Goal: Information Seeking & Learning: Learn about a topic

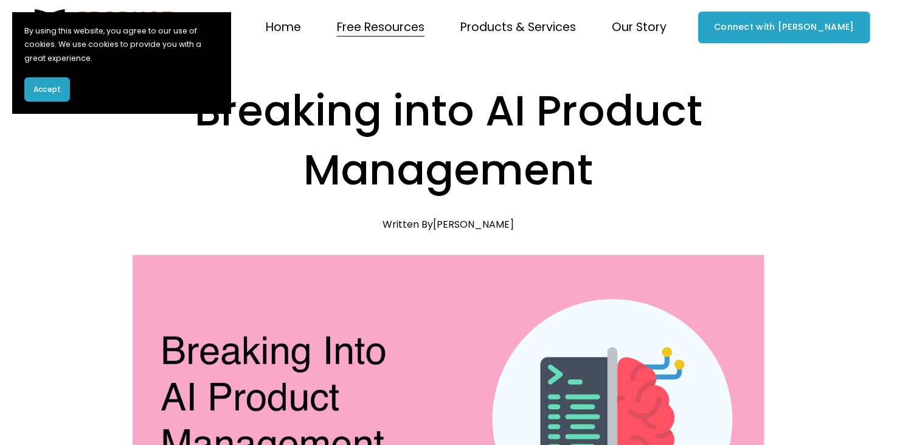
scroll to position [24, 0]
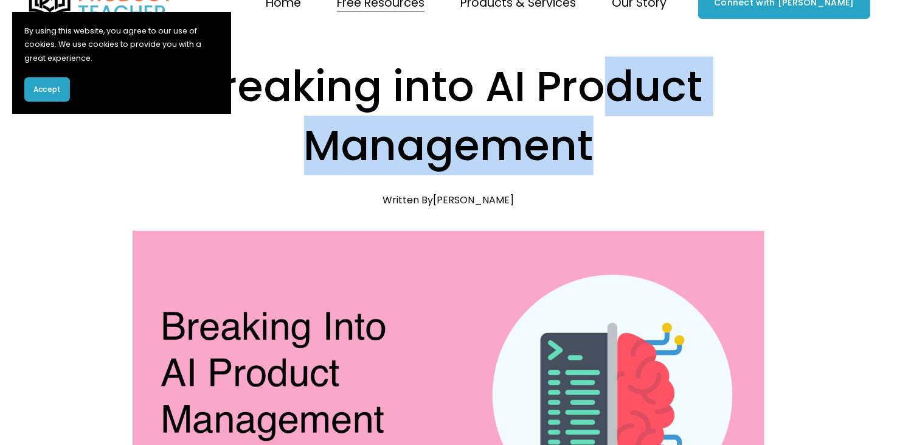
drag, startPoint x: 613, startPoint y: 152, endPoint x: 599, endPoint y: 104, distance: 49.5
click at [599, 104] on h1 "Breaking into AI Product Management" at bounding box center [449, 115] width 633 height 117
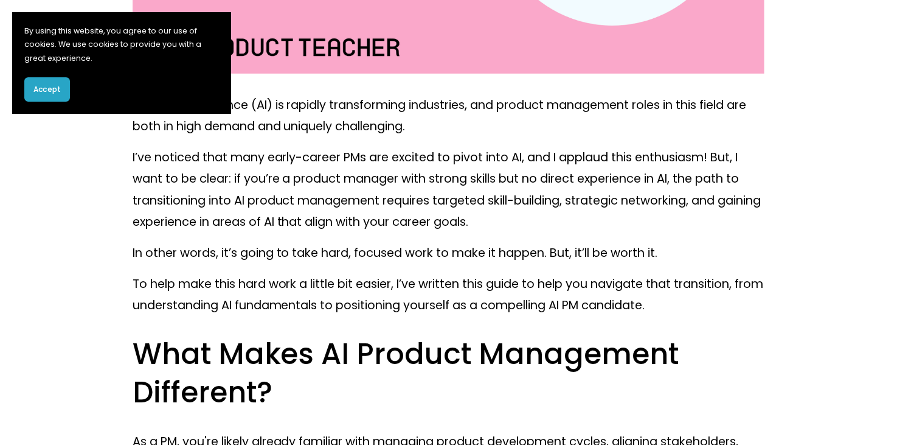
scroll to position [515, 0]
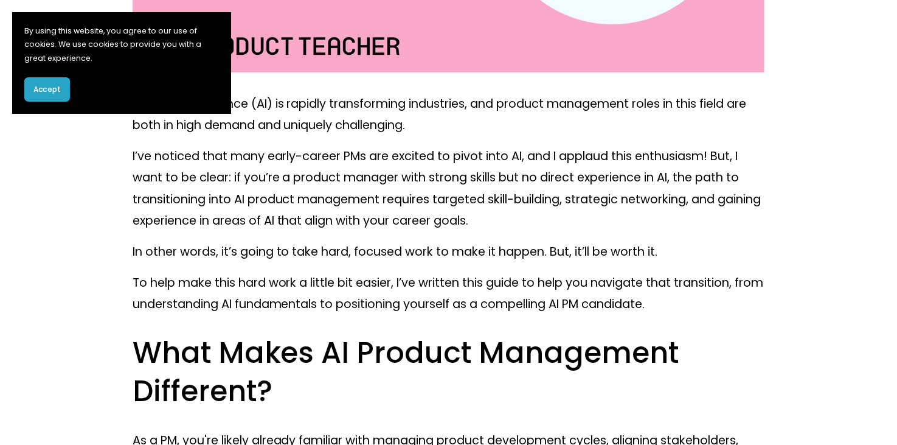
click at [616, 245] on p "In other words, it’s going to take hard, focused work to make it happen. But, i…" at bounding box center [449, 251] width 633 height 21
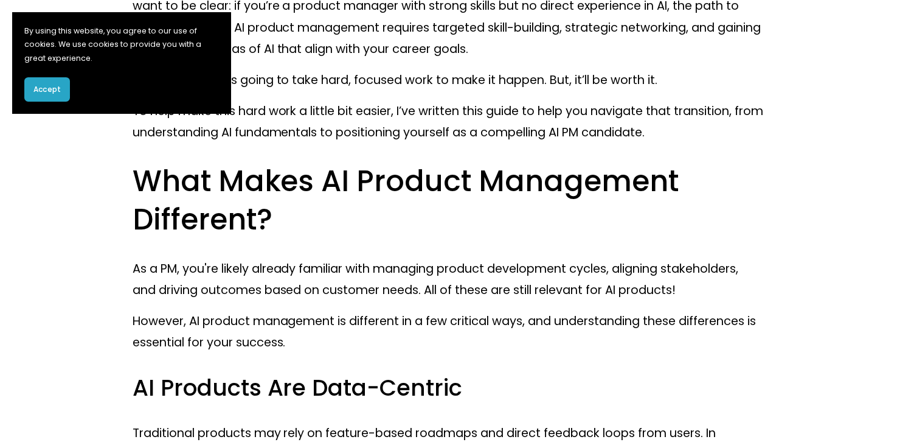
scroll to position [716, 0]
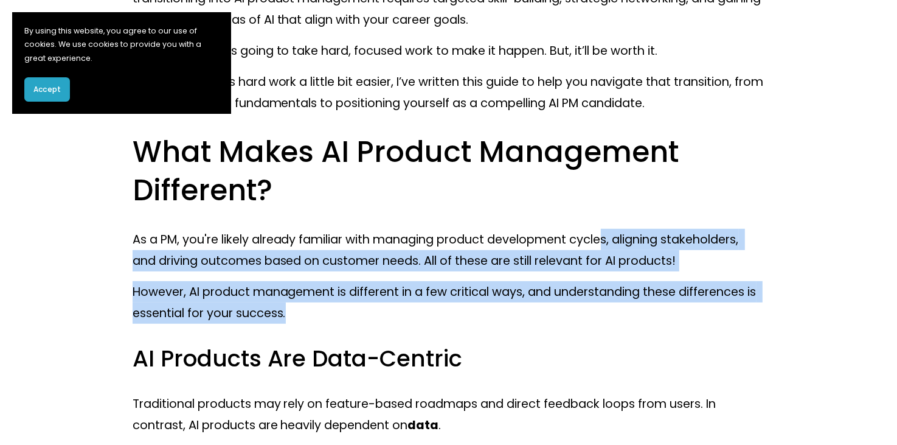
drag, startPoint x: 622, startPoint y: 314, endPoint x: 613, endPoint y: 228, distance: 86.3
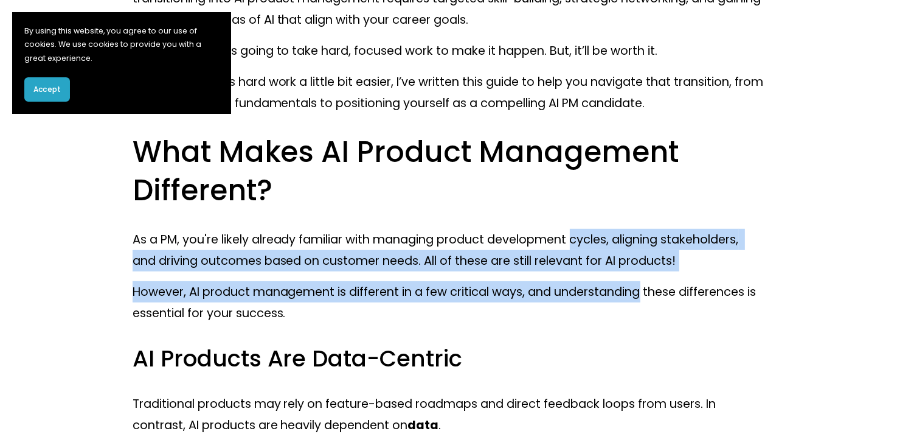
drag, startPoint x: 613, startPoint y: 228, endPoint x: 624, endPoint y: 304, distance: 76.3
click at [624, 304] on p "However, AI product management is different in a few critical ways, and underst…" at bounding box center [449, 302] width 633 height 43
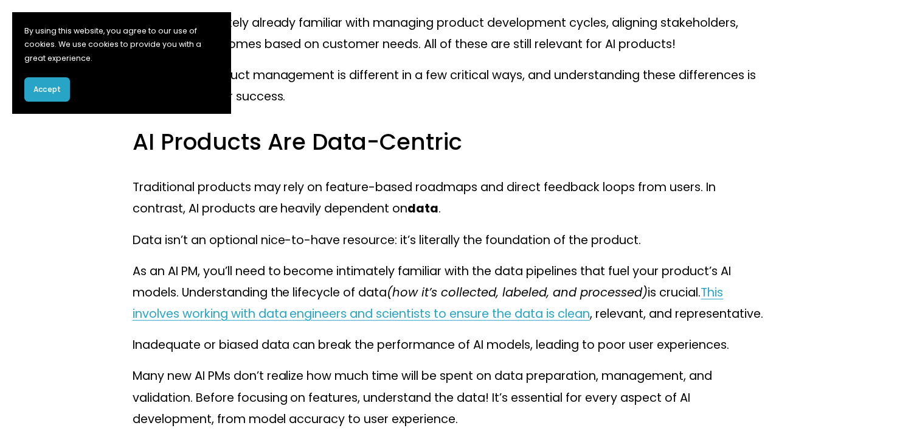
scroll to position [926, 0]
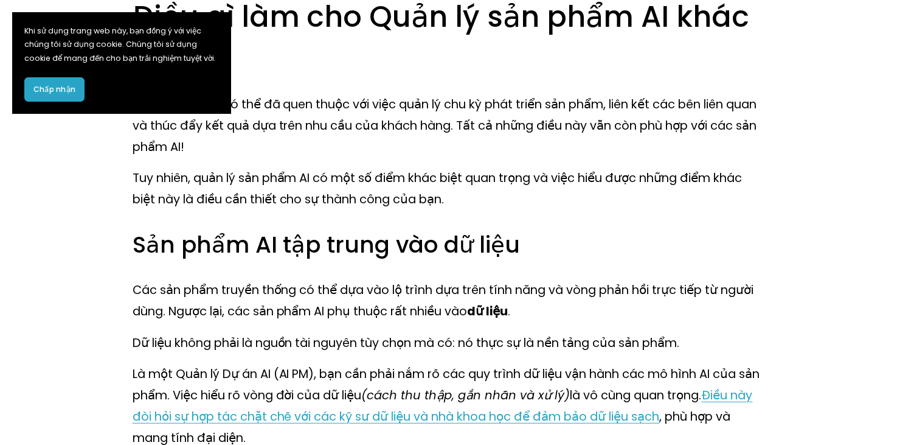
click at [51, 85] on font "Chấp nhận" at bounding box center [54, 89] width 42 height 10
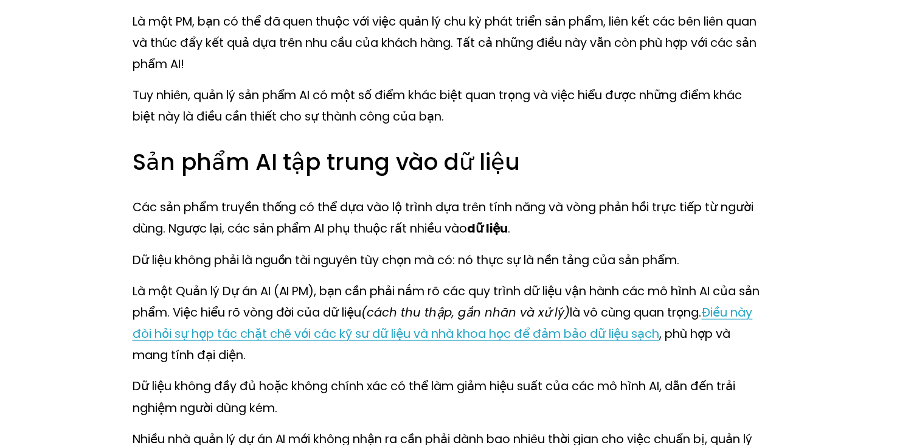
scroll to position [1009, 0]
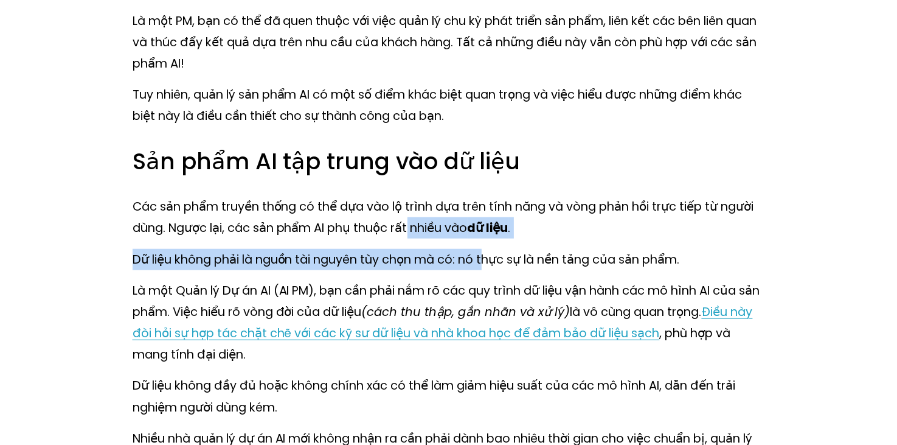
drag, startPoint x: 400, startPoint y: 209, endPoint x: 481, endPoint y: 243, distance: 87.8
click at [481, 251] on font "Dữ liệu không phải là nguồn tài nguyên tùy chọn mà có: nó thực sự là nền tảng c…" at bounding box center [407, 259] width 548 height 17
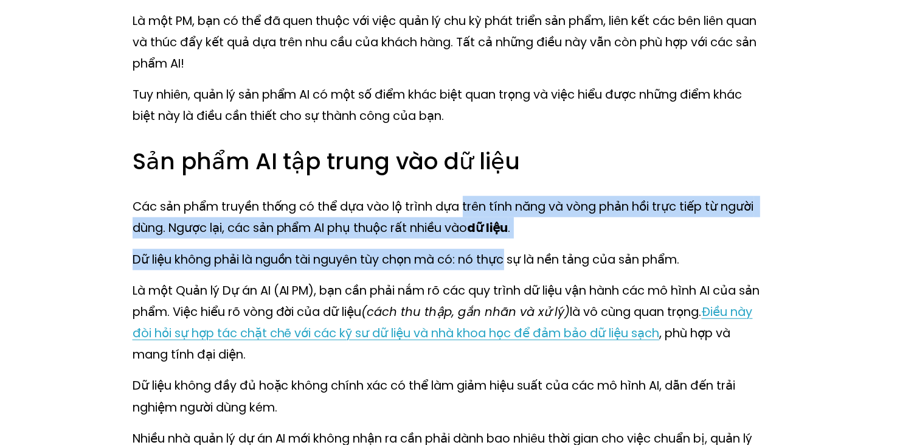
drag, startPoint x: 481, startPoint y: 243, endPoint x: 468, endPoint y: 189, distance: 55.2
click at [468, 198] on font "Các sản phẩm truyền thống có thể dựa vào lộ trình dựa trên tính năng và vòng ph…" at bounding box center [445, 217] width 625 height 38
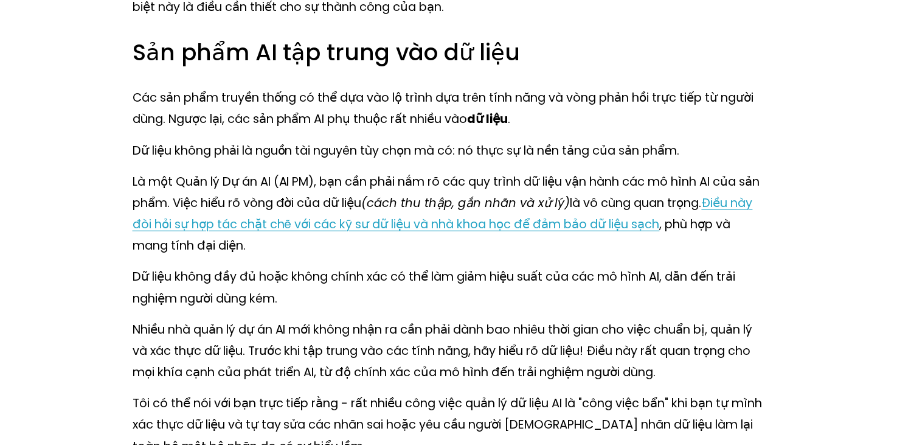
scroll to position [1119, 0]
drag, startPoint x: 503, startPoint y: 228, endPoint x: 504, endPoint y: 147, distance: 80.9
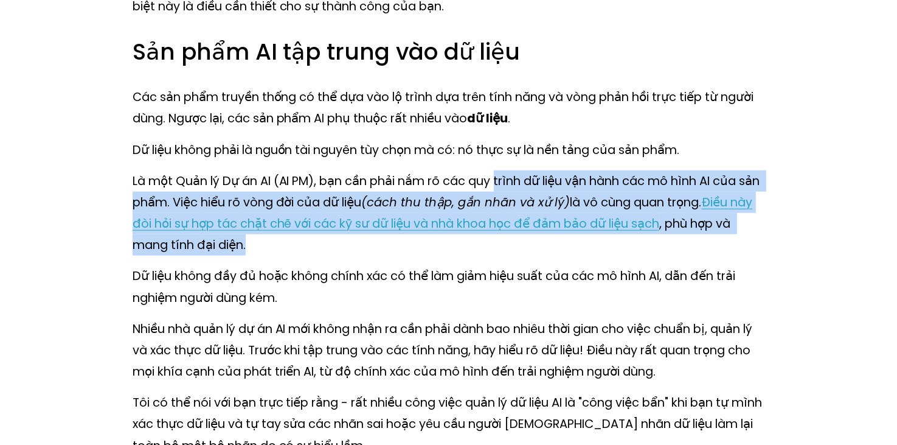
drag, startPoint x: 504, startPoint y: 147, endPoint x: 517, endPoint y: 241, distance: 94.6
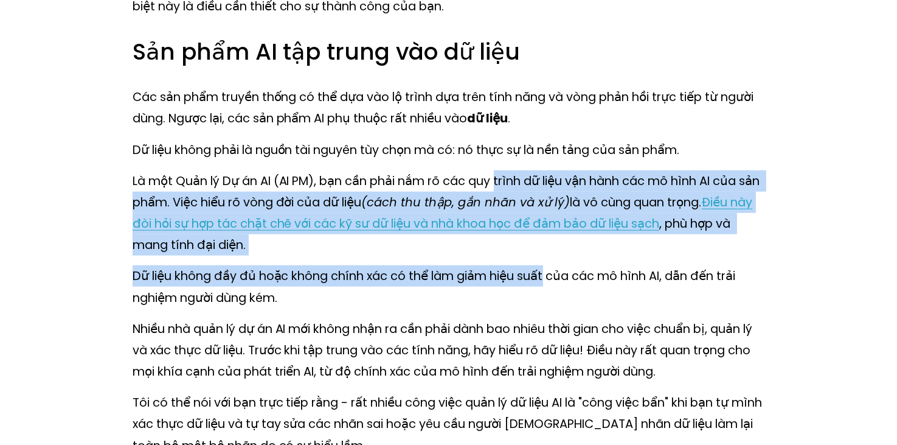
drag, startPoint x: 517, startPoint y: 241, endPoint x: 507, endPoint y: 156, distance: 85.7
click at [507, 172] on font "Là một Quản lý Dự án AI (AI PM), bạn cần phải nắm rõ các quy trình dữ liệu vận …" at bounding box center [448, 191] width 631 height 38
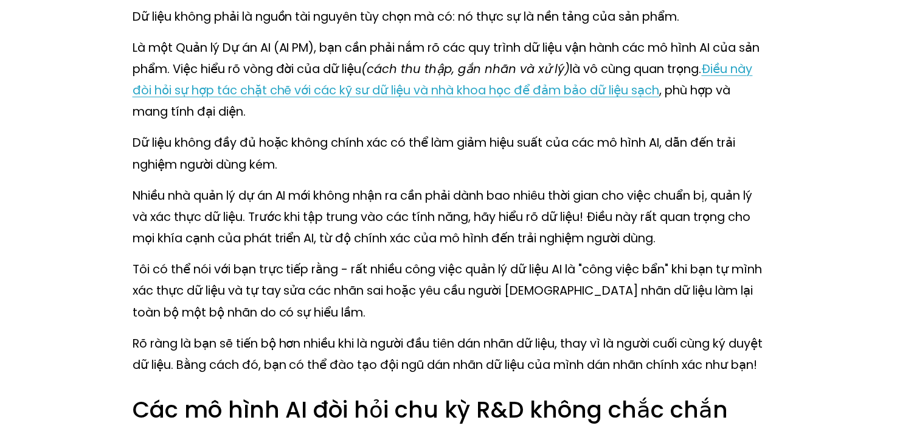
scroll to position [1263, 0]
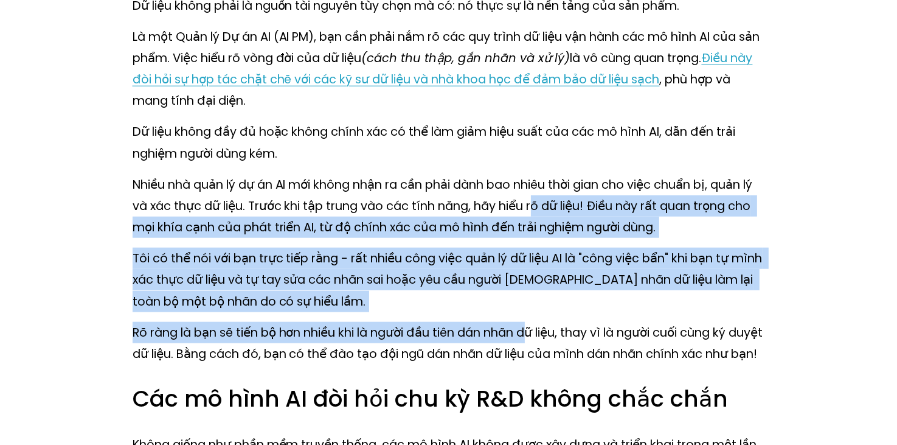
drag, startPoint x: 520, startPoint y: 294, endPoint x: 527, endPoint y: 164, distance: 130.4
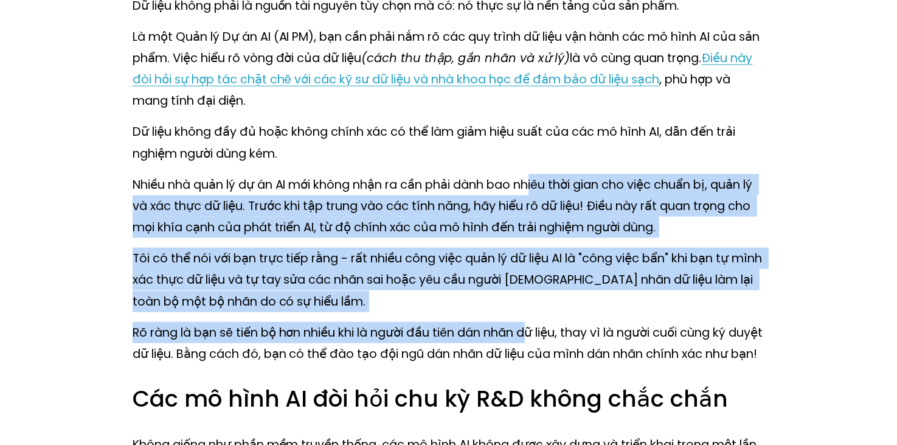
click at [527, 176] on font "Nhiều nhà quản lý dự án AI mới không nhận ra cần phải dành bao nhiêu thời gian …" at bounding box center [445, 206] width 624 height 60
drag, startPoint x: 527, startPoint y: 164, endPoint x: 549, endPoint y: 304, distance: 141.7
click at [549, 322] on p "Rõ ràng là bạn sẽ tiến bộ hơn nhiều khi là người đầu tiên dán nhãn dữ liệu, tha…" at bounding box center [449, 343] width 633 height 43
drag, startPoint x: 549, startPoint y: 304, endPoint x: 510, endPoint y: 150, distance: 158.8
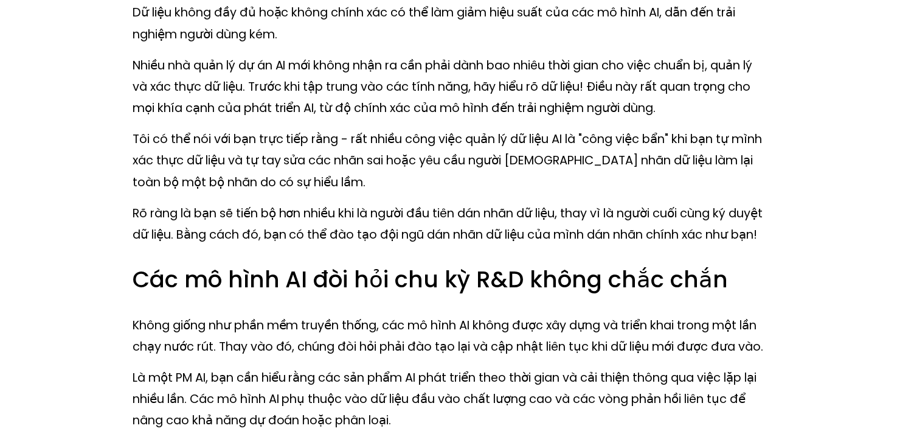
scroll to position [1418, 0]
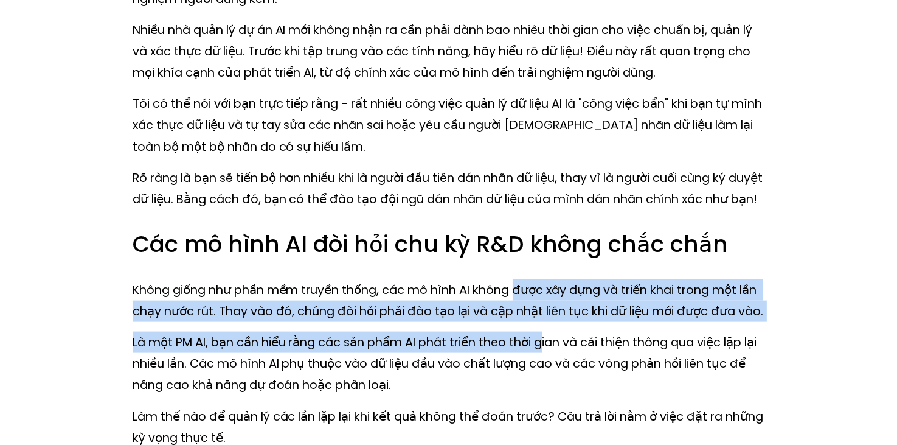
drag, startPoint x: 510, startPoint y: 251, endPoint x: 535, endPoint y: 321, distance: 73.7
click at [535, 333] on font "Là một PM AI, bạn cần hiểu rằng các sản phẩm AI phát triển theo thời gian và cả…" at bounding box center [447, 363] width 628 height 60
drag, startPoint x: 535, startPoint y: 321, endPoint x: 521, endPoint y: 273, distance: 49.9
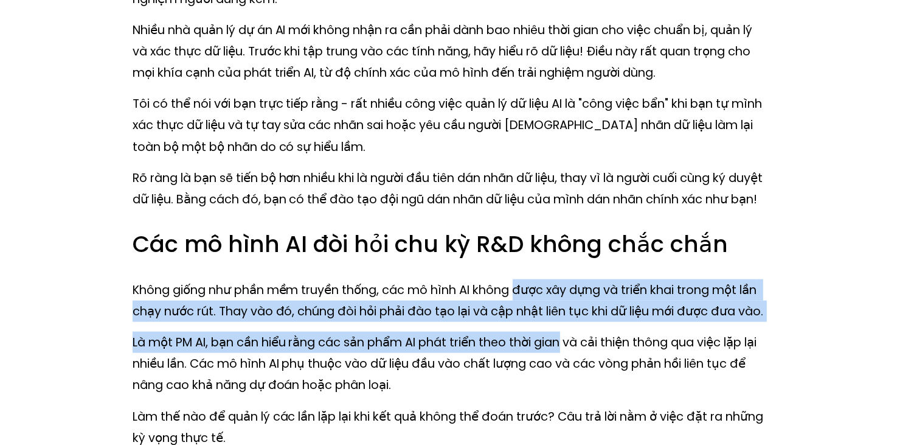
click at [521, 281] on font "Không giống như phần mềm truyền thống, các mô hình AI không được xây dựng và tr…" at bounding box center [449, 300] width 632 height 38
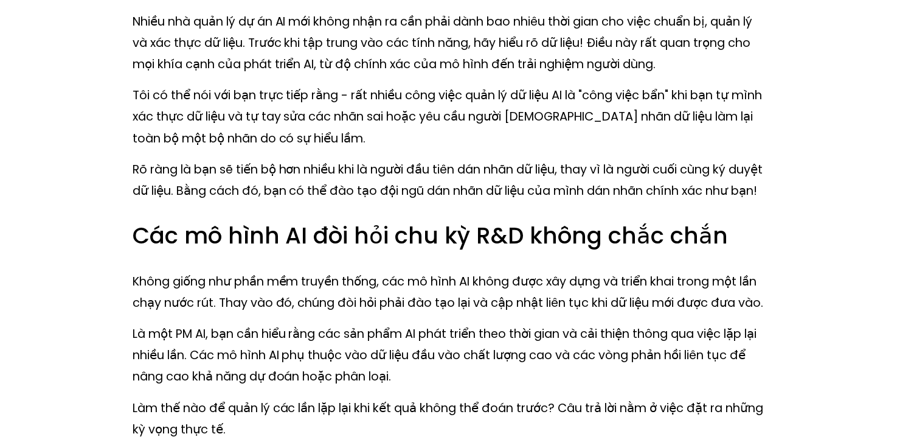
scroll to position [1428, 0]
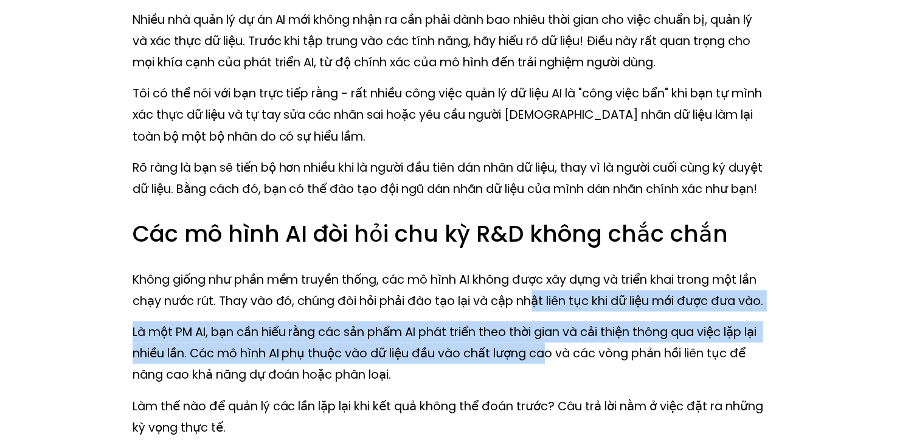
drag, startPoint x: 521, startPoint y: 273, endPoint x: 545, endPoint y: 354, distance: 84.3
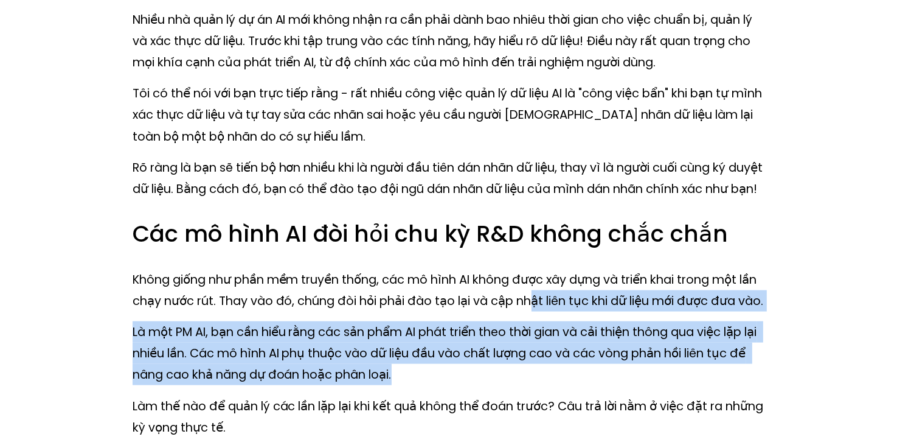
click at [545, 354] on p "Là một PM AI, bạn cần hiểu rằng các sản phẩm AI phát triển theo thời gian và cả…" at bounding box center [449, 353] width 633 height 64
drag, startPoint x: 545, startPoint y: 354, endPoint x: 518, endPoint y: 281, distance: 77.8
click at [518, 281] on font "Không giống như phần mềm truyền thống, các mô hình AI không được xây dựng và tr…" at bounding box center [449, 290] width 632 height 38
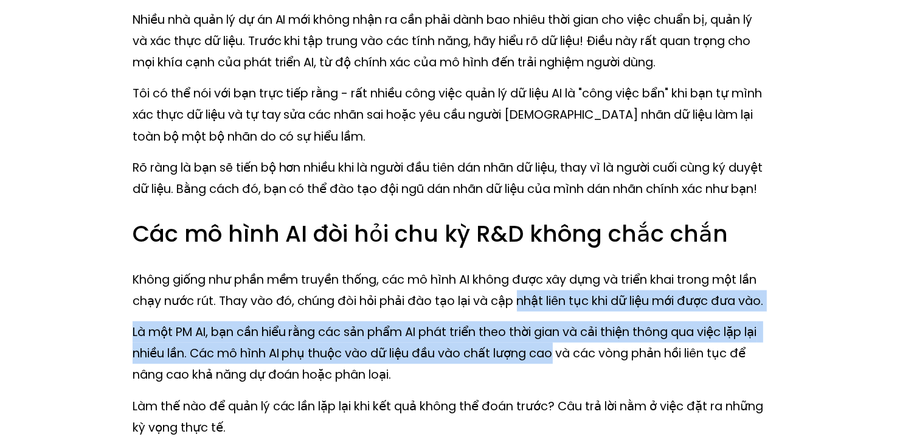
drag, startPoint x: 518, startPoint y: 281, endPoint x: 538, endPoint y: 346, distance: 68.0
click at [538, 346] on p "Là một PM AI, bạn cần hiểu rằng các sản phẩm AI phát triển theo thời gian và cả…" at bounding box center [449, 353] width 633 height 64
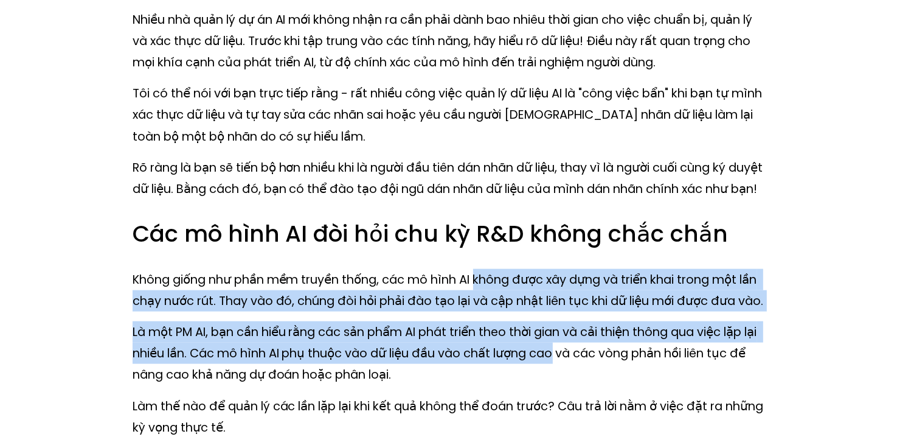
drag, startPoint x: 538, startPoint y: 346, endPoint x: 501, endPoint y: 262, distance: 91.2
click at [501, 271] on font "Không giống như phần mềm truyền thống, các mô hình AI không được xây dựng và tr…" at bounding box center [449, 290] width 632 height 38
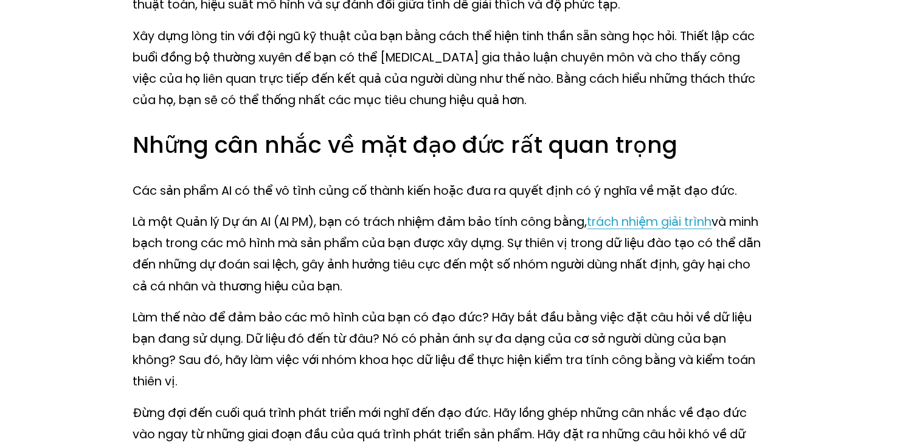
scroll to position [2445, 0]
drag, startPoint x: 521, startPoint y: 272, endPoint x: 493, endPoint y: 137, distance: 137.9
click at [493, 137] on font "Những cân nhắc về mặt đạo đức rất quan trọng" at bounding box center [406, 146] width 546 height 32
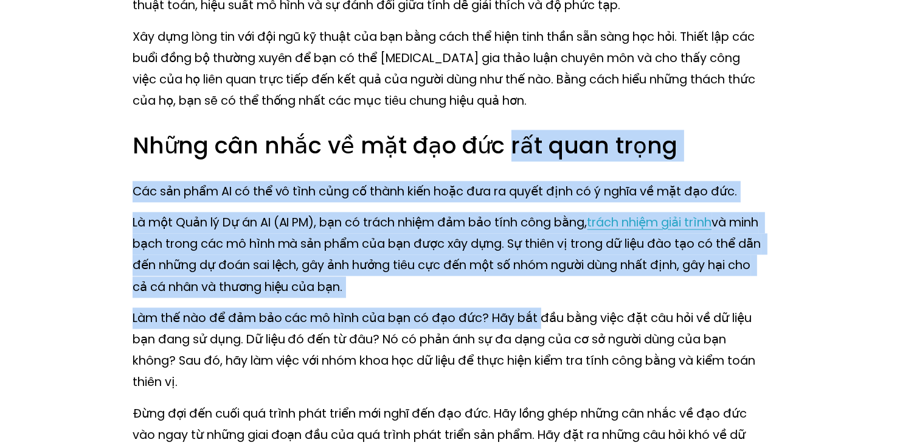
drag, startPoint x: 493, startPoint y: 137, endPoint x: 520, endPoint y: 291, distance: 156.4
click at [520, 307] on p "Làm thế nào để đảm bảo các mô hình của bạn có đạo đức? Hãy bắt đầu bằng việc đặ…" at bounding box center [449, 350] width 633 height 86
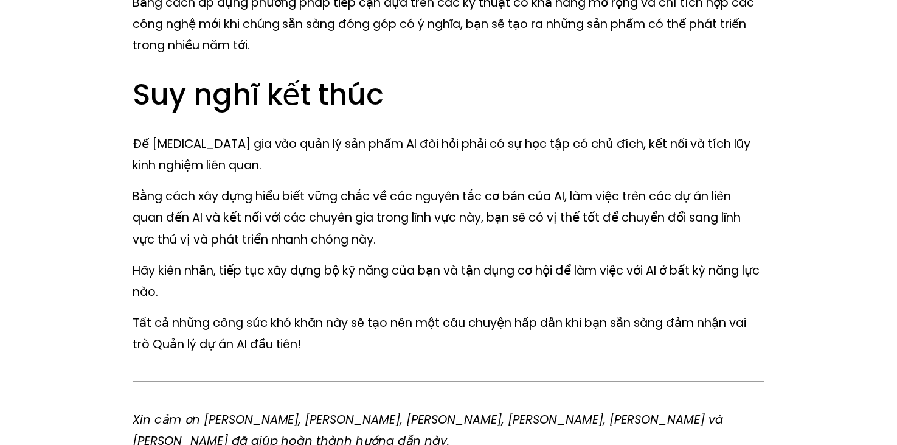
scroll to position [14812, 0]
drag, startPoint x: 508, startPoint y: 106, endPoint x: 494, endPoint y: 228, distance: 122.5
click at [494, 408] on p "Xin cảm ơn [PERSON_NAME], [PERSON_NAME], [PERSON_NAME], [PERSON_NAME], [PERSON_…" at bounding box center [449, 429] width 633 height 43
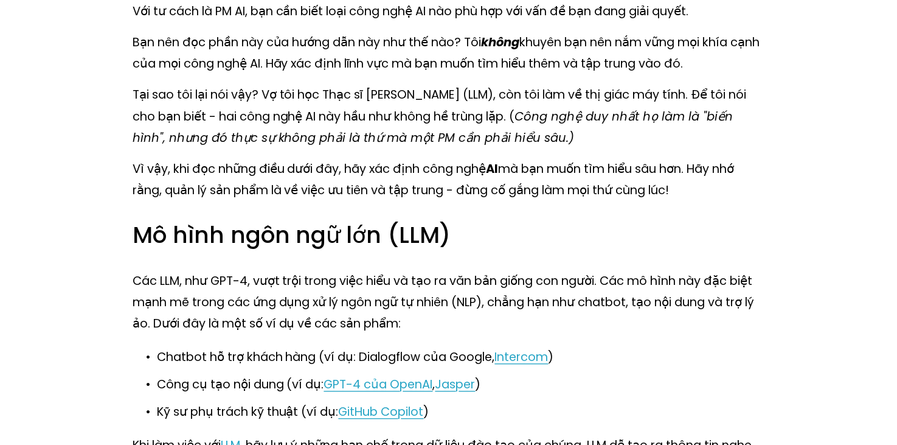
scroll to position [3059, 0]
